Goal: Task Accomplishment & Management: Manage account settings

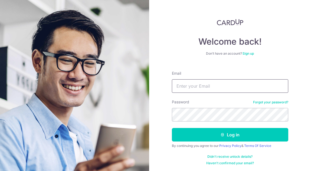
click at [236, 83] on input "Email" at bounding box center [230, 86] width 116 height 14
type input "teowoonmin@gmail.com"
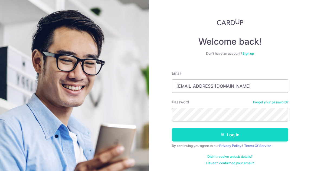
click at [215, 136] on button "Log in" at bounding box center [230, 135] width 116 height 14
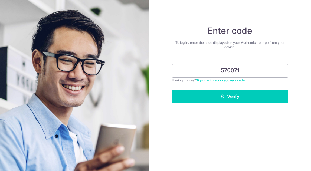
type input "570071"
click at [172, 90] on button "Verify" at bounding box center [230, 97] width 116 height 14
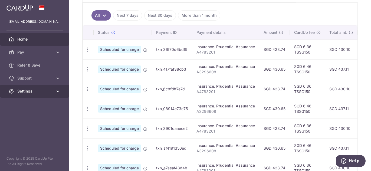
click at [37, 93] on span "Settings" at bounding box center [35, 91] width 36 height 5
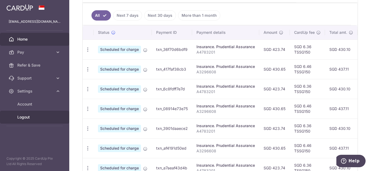
click at [27, 116] on span "Logout" at bounding box center [35, 117] width 36 height 5
